Goal: Find specific page/section: Find specific page/section

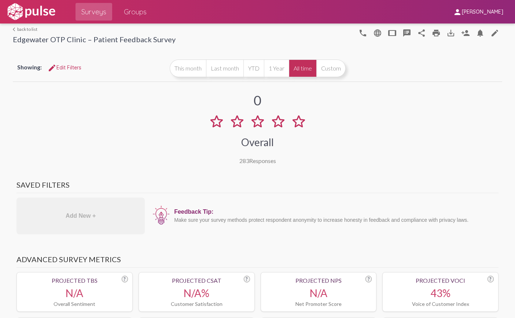
click at [22, 28] on link "arrow_back_ios back to list" at bounding box center [94, 29] width 163 height 6
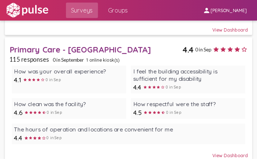
scroll to position [176, 0]
